Goal: Information Seeking & Learning: Learn about a topic

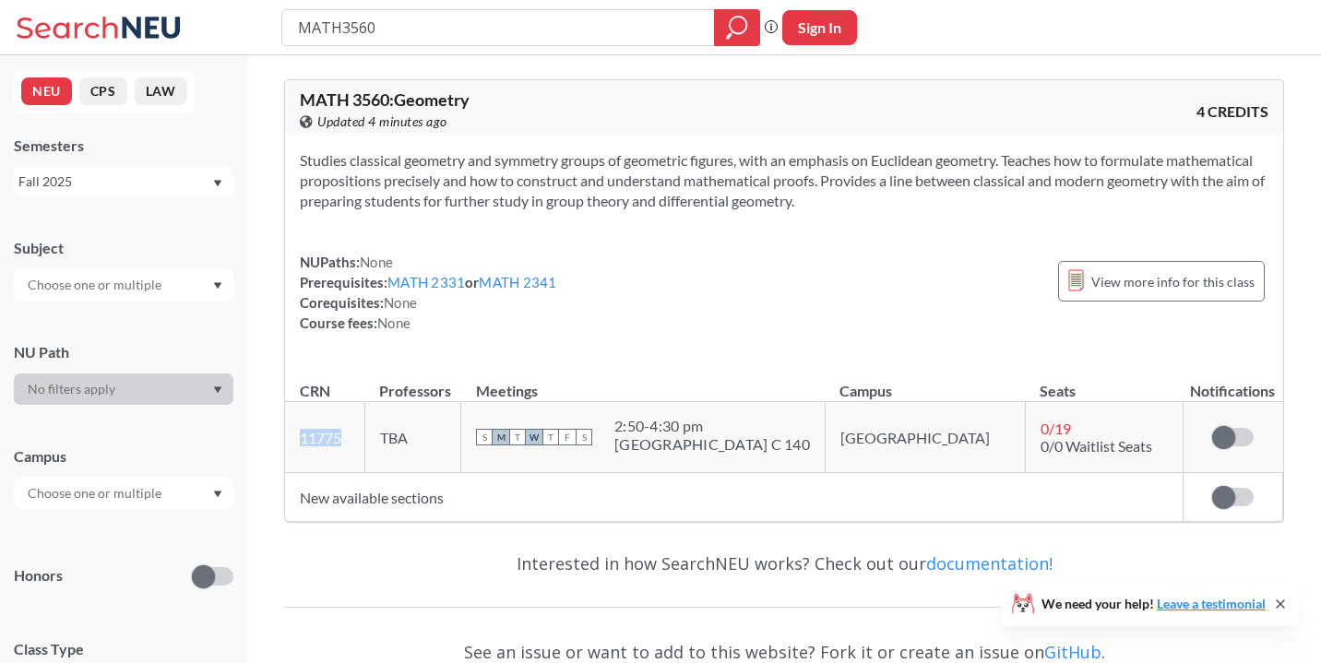
drag, startPoint x: 350, startPoint y: 432, endPoint x: 288, endPoint y: 432, distance: 62.7
click at [288, 432] on td "11775 View this section on Banner." at bounding box center [324, 437] width 79 height 71
copy link "11775"
click at [433, 37] on input "MATH3560" at bounding box center [498, 27] width 405 height 31
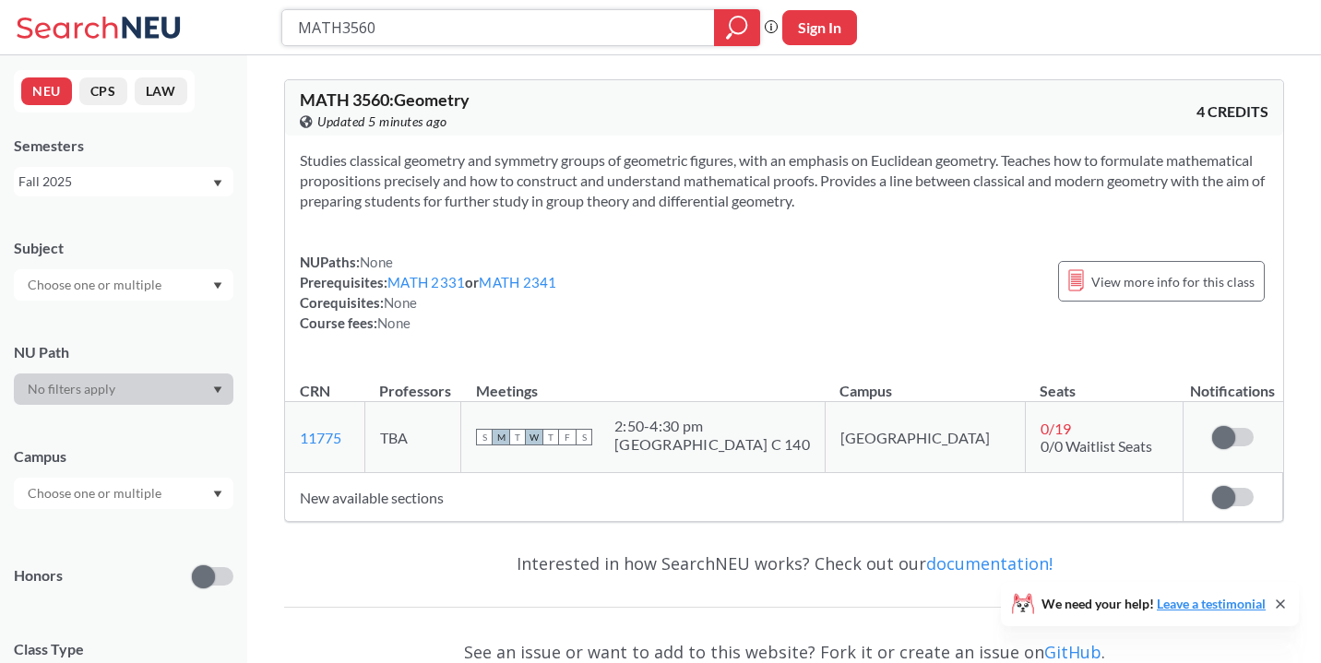
click at [433, 37] on input "MATH3560" at bounding box center [498, 27] width 405 height 31
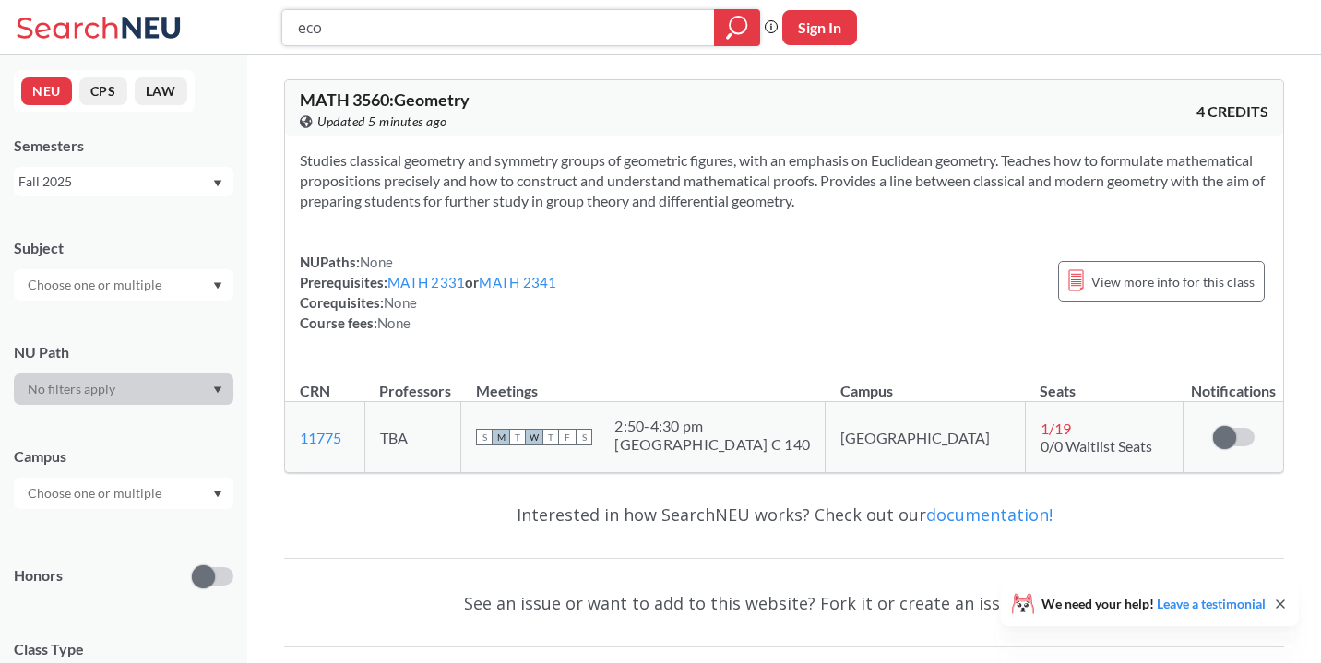
type input "econ"
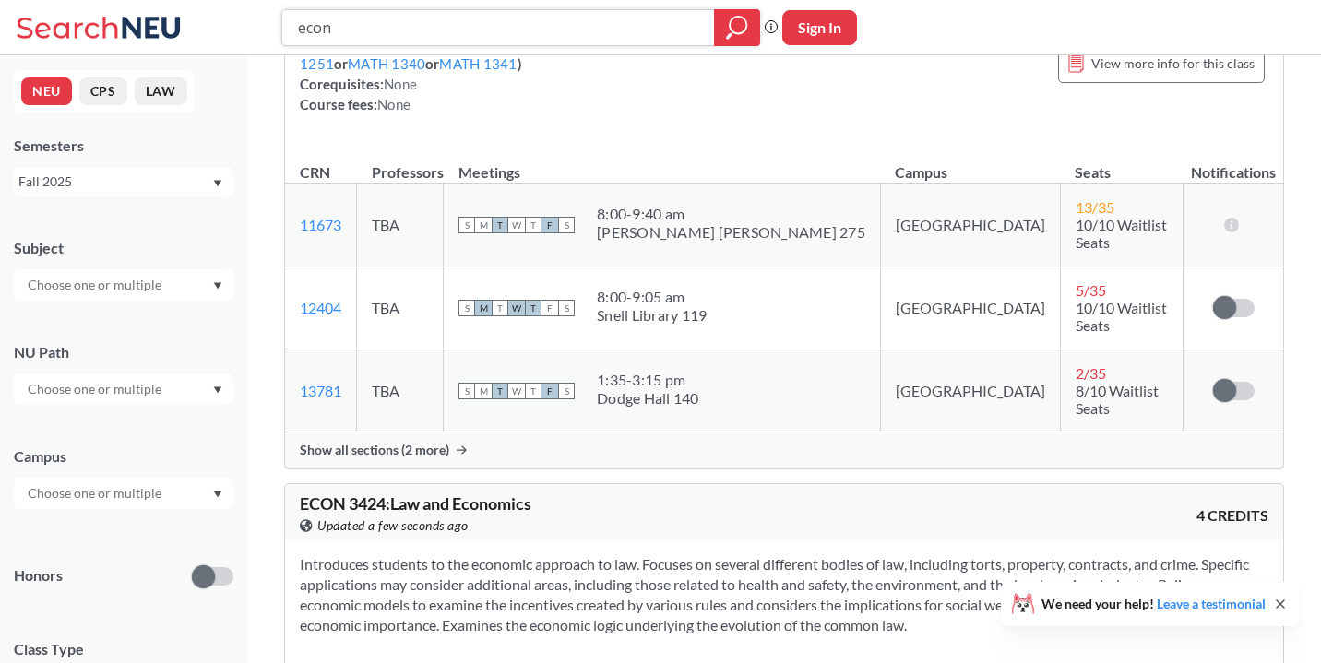
scroll to position [3333, 0]
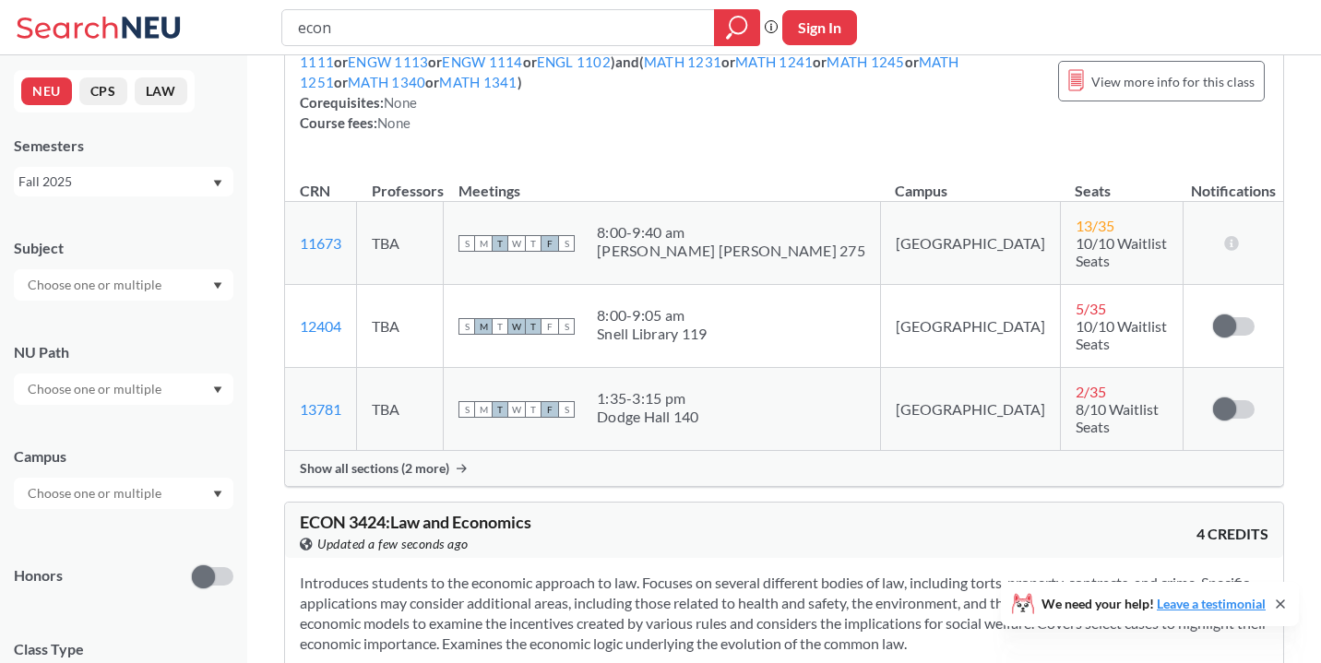
click at [458, 464] on icon at bounding box center [461, 468] width 10 height 9
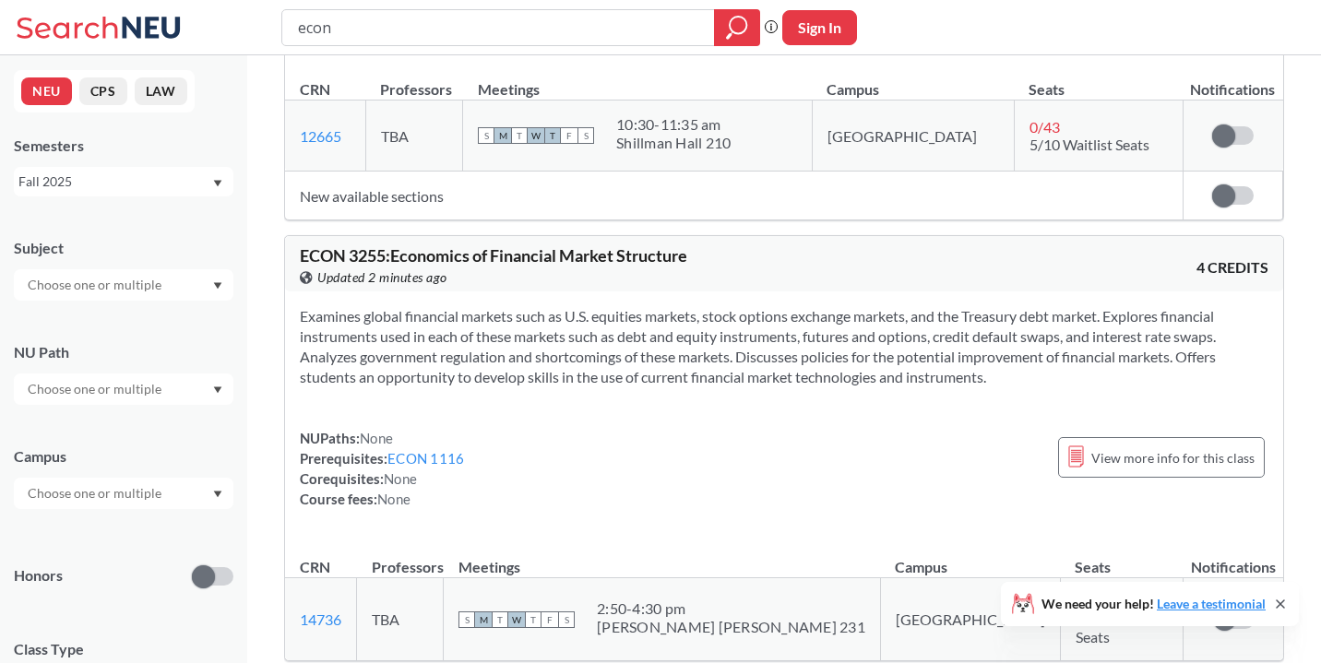
scroll to position [11701, 0]
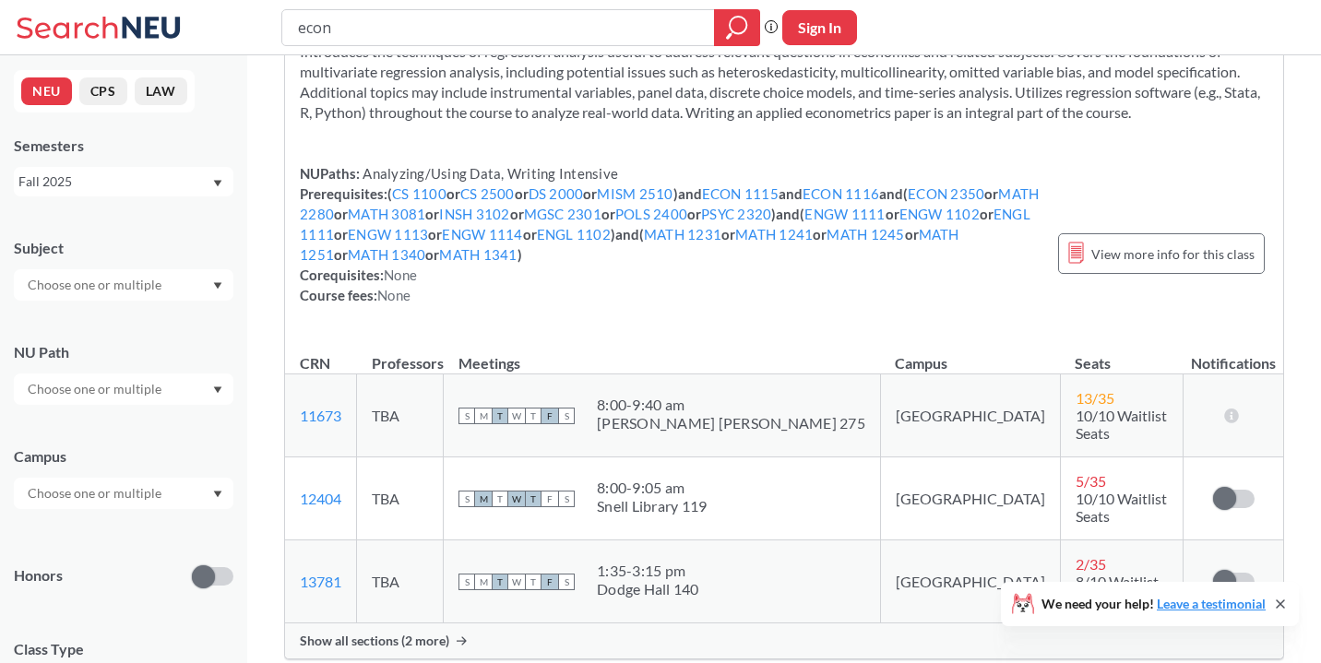
scroll to position [3187, 0]
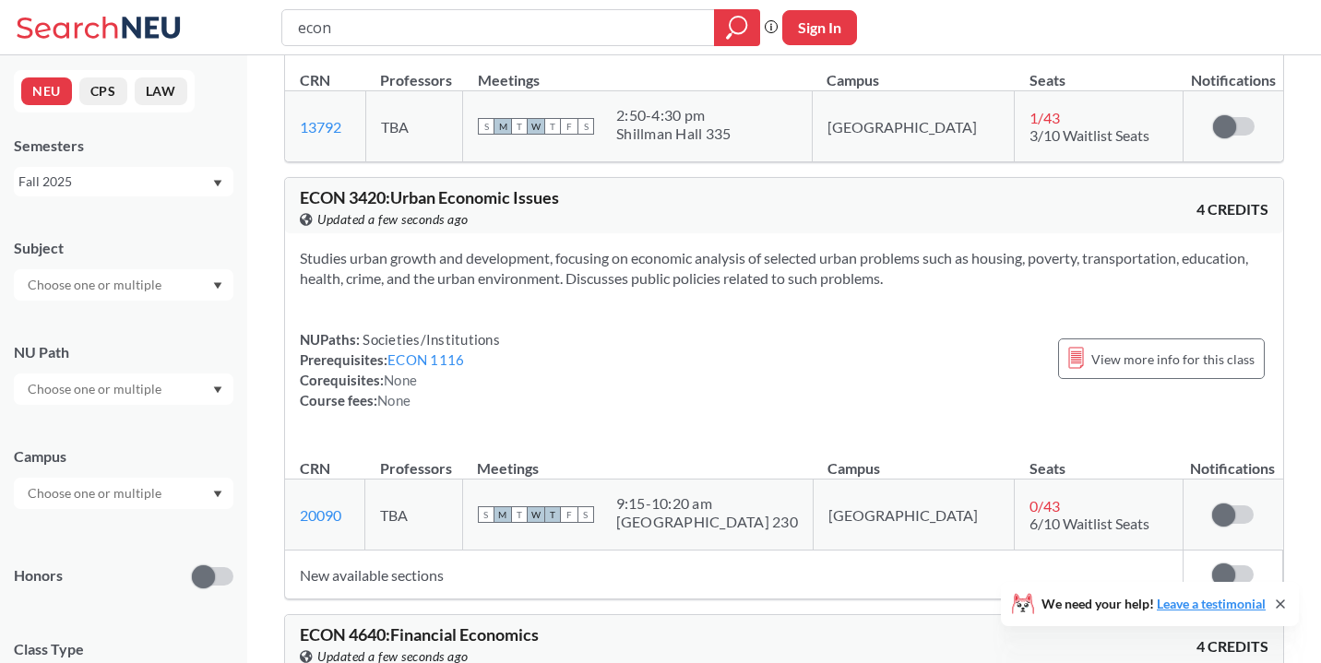
scroll to position [2041, 0]
